Goal: Find specific page/section: Find specific page/section

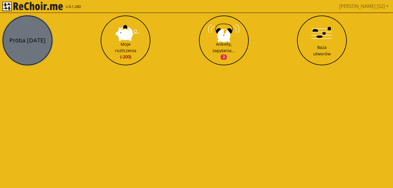
click at [31, 38] on button "Próba [DATE]" at bounding box center [28, 41] width 50 height 50
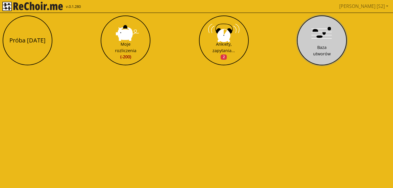
click at [321, 37] on button "Baza utworów" at bounding box center [322, 41] width 50 height 50
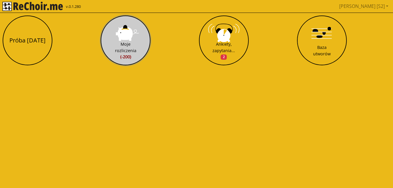
click at [124, 30] on button "Moje rozliczenia (-200)" at bounding box center [126, 41] width 50 height 50
